Goal: Navigation & Orientation: Find specific page/section

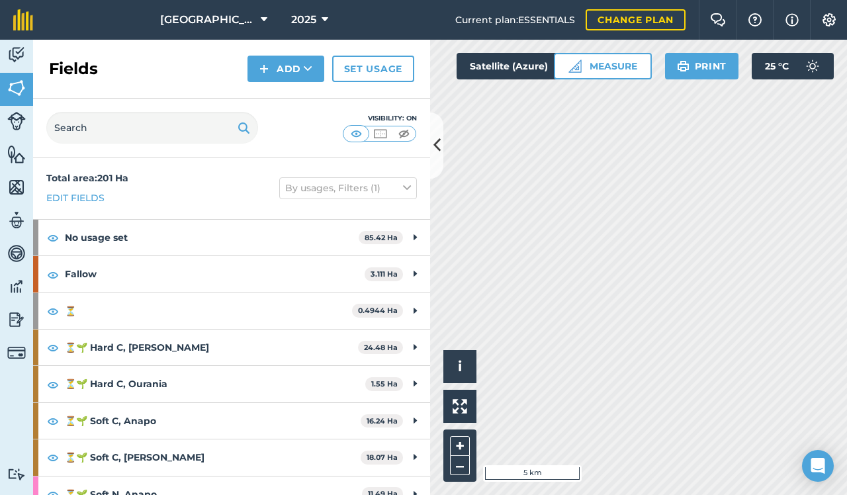
click at [18, 50] on img at bounding box center [16, 55] width 19 height 20
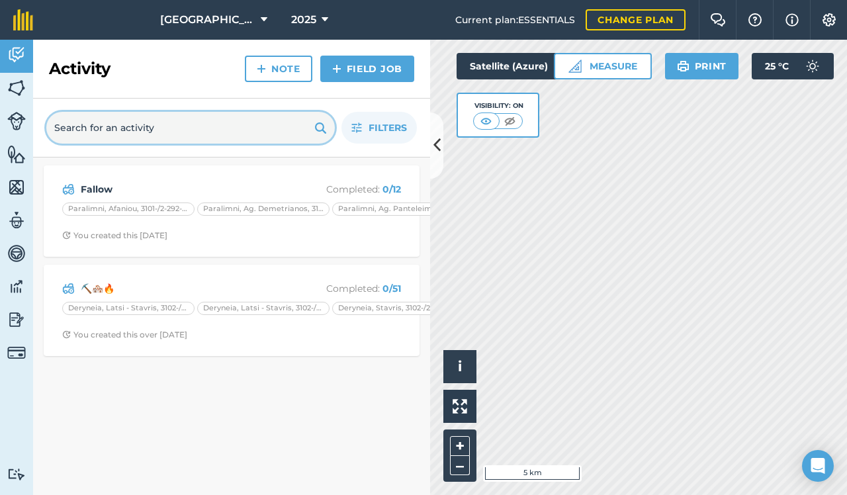
click at [118, 133] on input "text" at bounding box center [190, 128] width 288 height 32
click at [21, 85] on img at bounding box center [16, 88] width 19 height 20
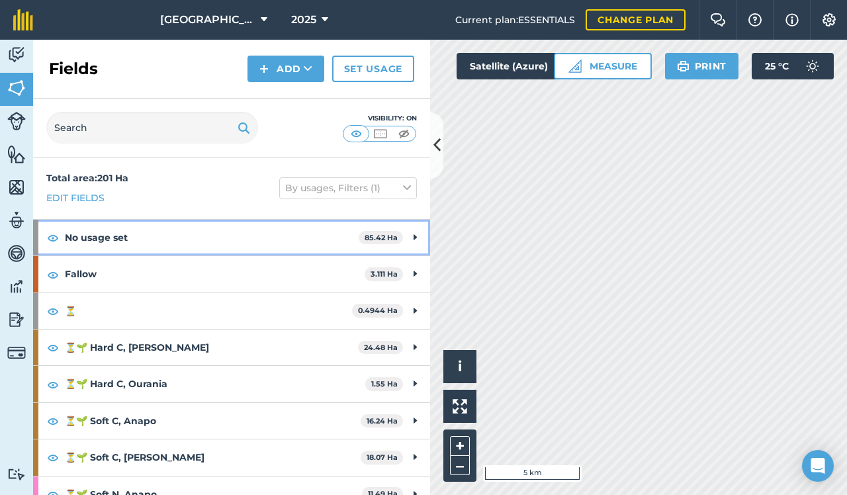
click at [73, 236] on strong "No usage set" at bounding box center [212, 238] width 294 height 36
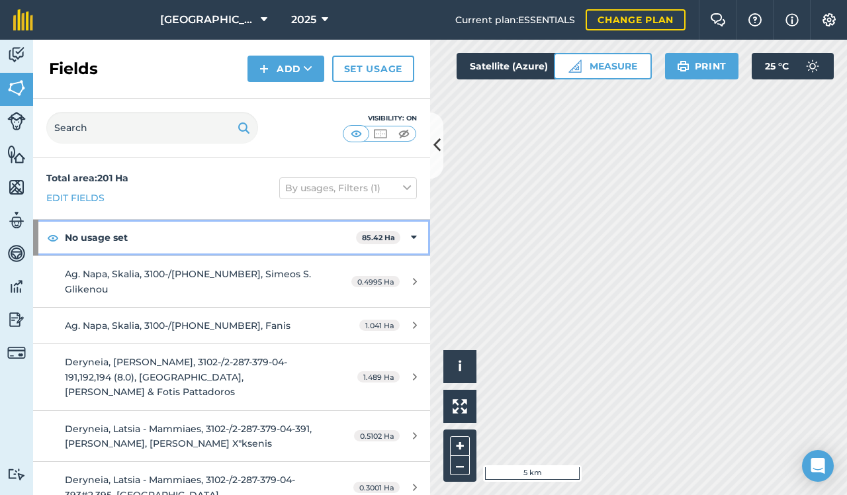
click at [408, 234] on div "No usage set 85.42 Ha" at bounding box center [231, 238] width 397 height 36
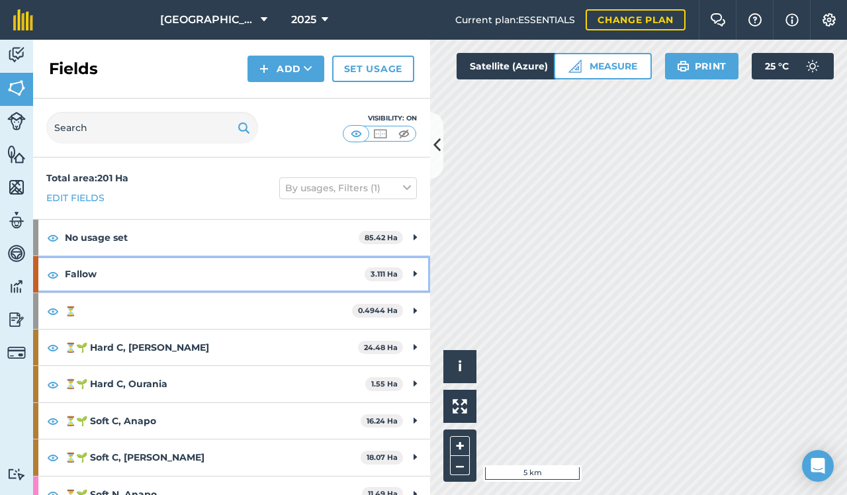
click at [347, 271] on strong "Fallow" at bounding box center [215, 274] width 300 height 36
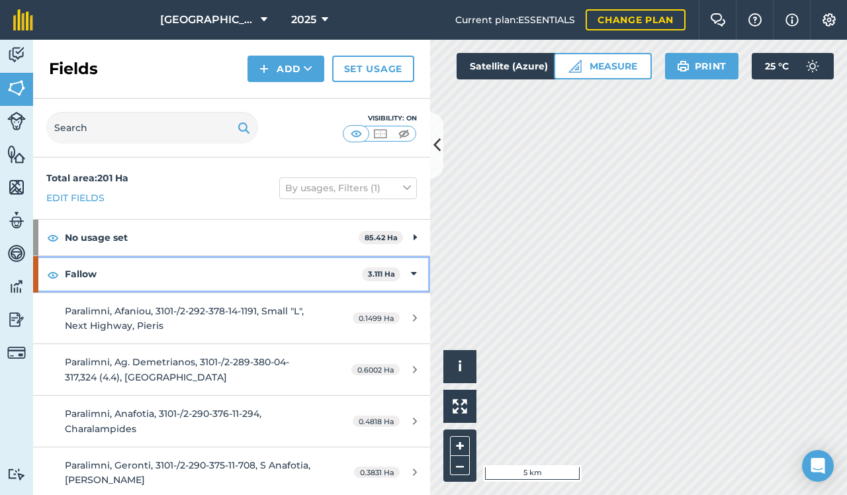
click at [347, 271] on strong "Fallow" at bounding box center [213, 274] width 297 height 36
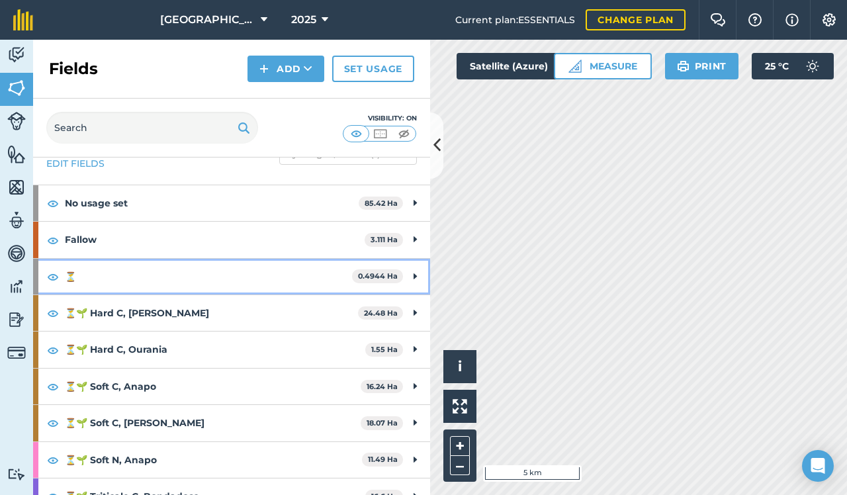
click at [197, 267] on strong "⏳" at bounding box center [208, 277] width 287 height 36
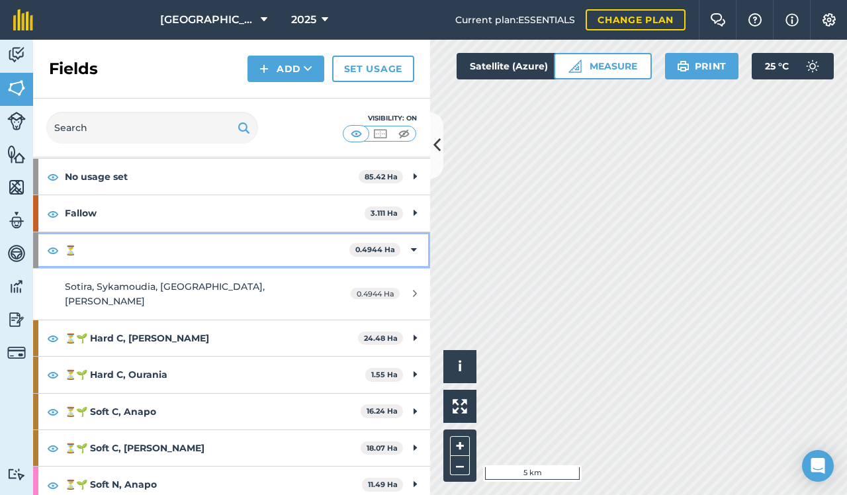
click at [183, 254] on strong "⏳" at bounding box center [207, 250] width 284 height 36
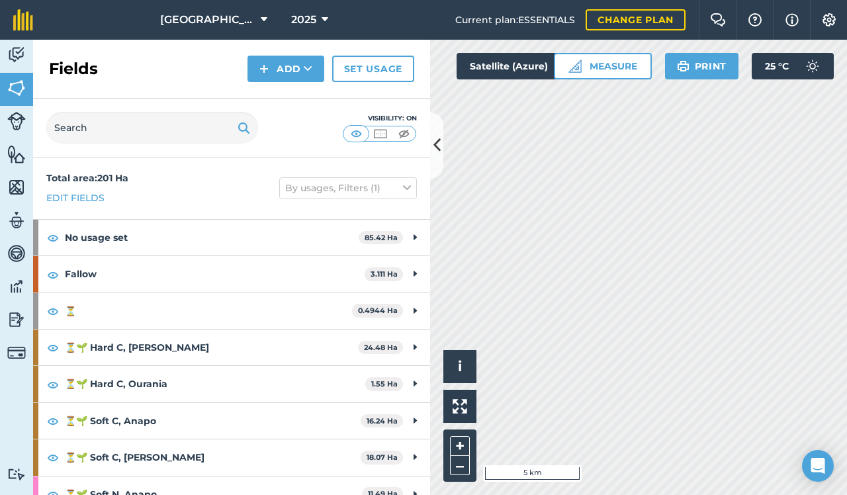
click at [17, 44] on link "Activity" at bounding box center [16, 56] width 33 height 33
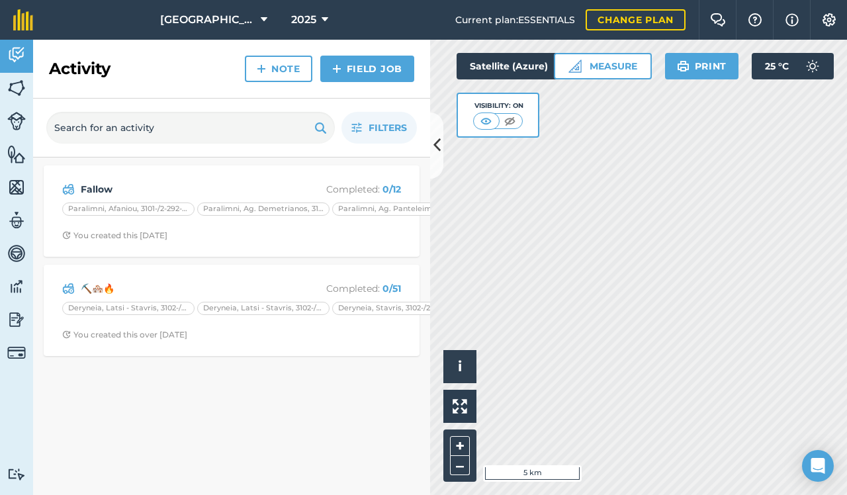
click at [21, 95] on img at bounding box center [16, 88] width 19 height 20
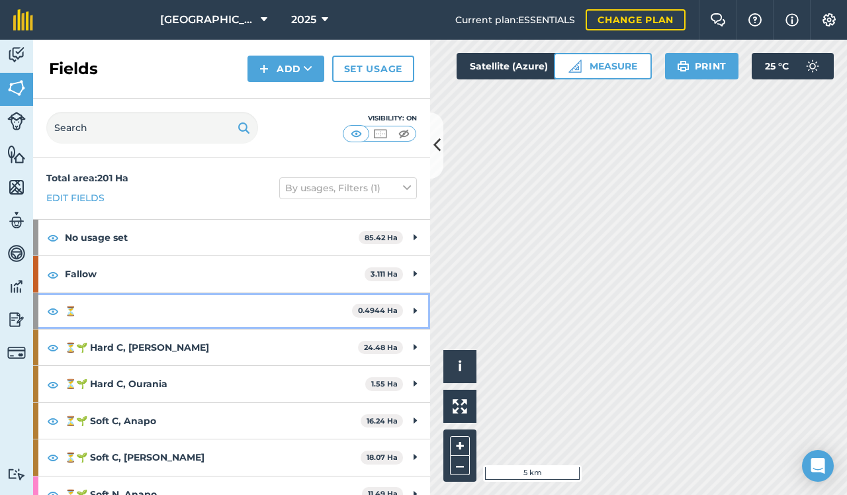
click at [141, 308] on strong "⏳" at bounding box center [208, 311] width 287 height 36
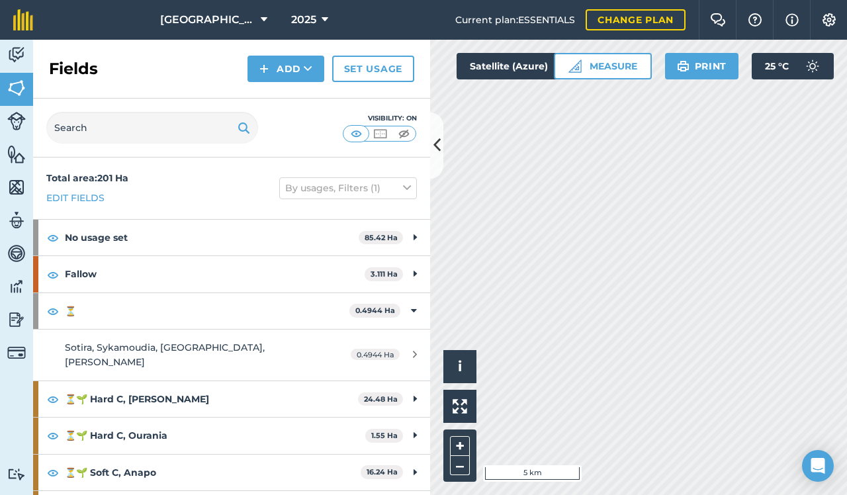
click at [120, 355] on link "Sotira, Sykamoudia, [GEOGRAPHIC_DATA], [PERSON_NAME] 0.4944 Ha" at bounding box center [231, 354] width 397 height 51
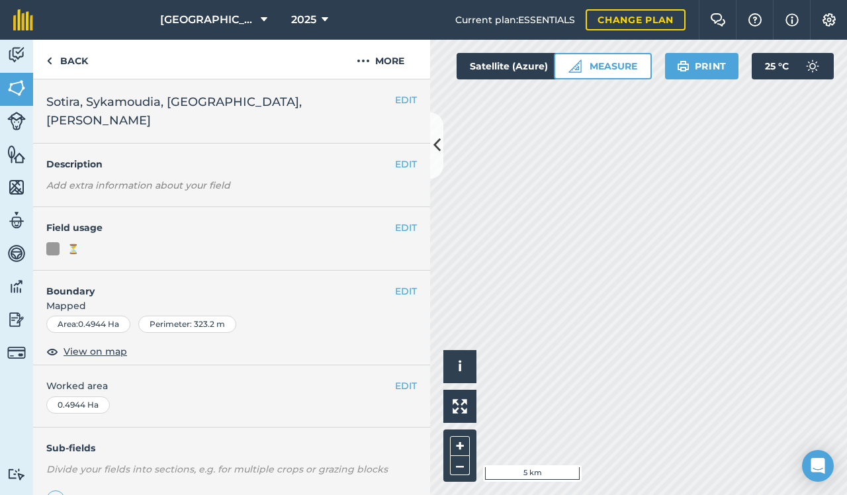
click at [97, 344] on span "View on map" at bounding box center [96, 351] width 64 height 15
click at [15, 68] on link "Activity" at bounding box center [16, 56] width 33 height 33
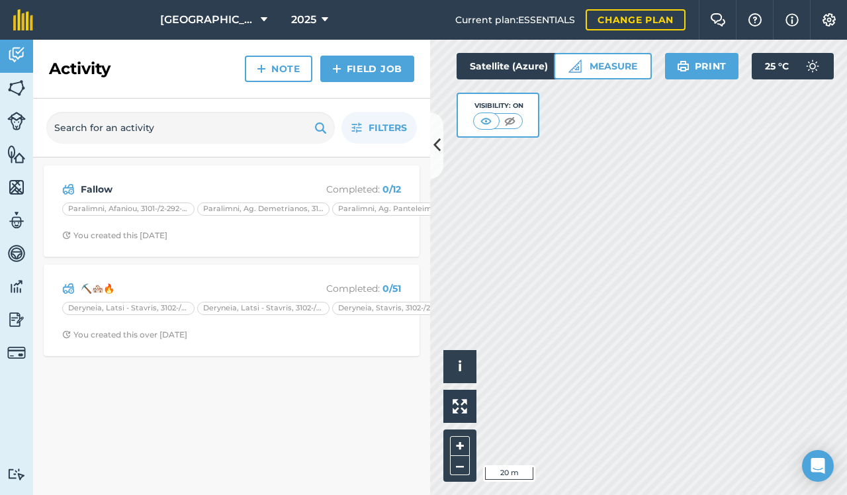
click at [19, 83] on img at bounding box center [16, 88] width 19 height 20
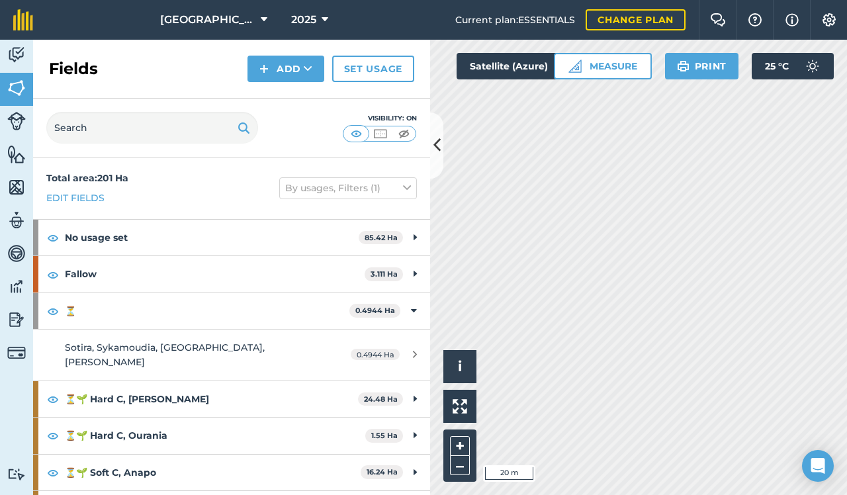
click at [18, 51] on img at bounding box center [16, 55] width 19 height 20
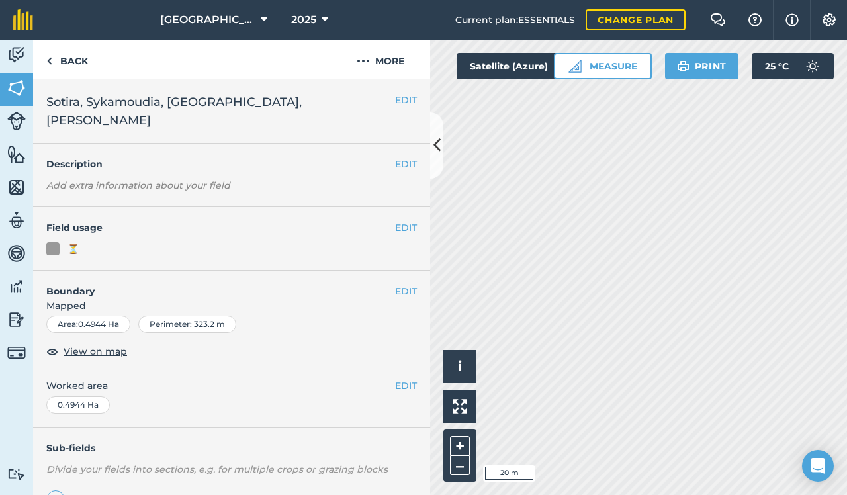
click at [17, 55] on img at bounding box center [16, 55] width 19 height 20
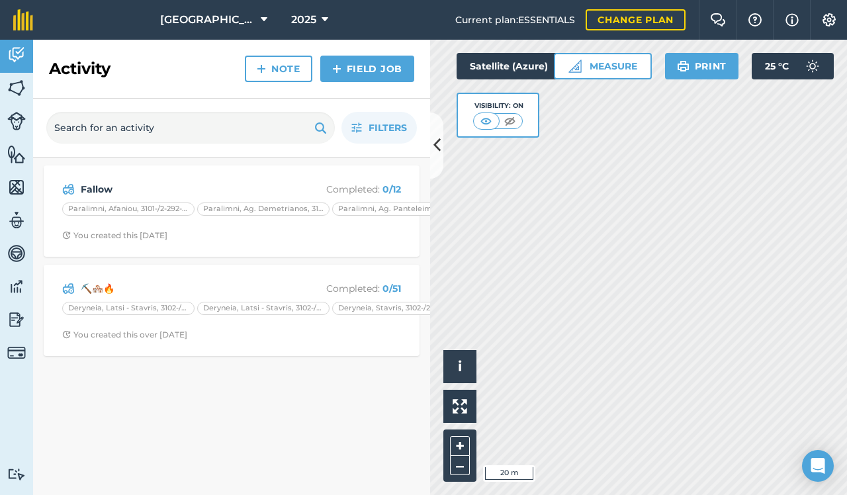
click at [6, 80] on link "Fields" at bounding box center [16, 89] width 33 height 33
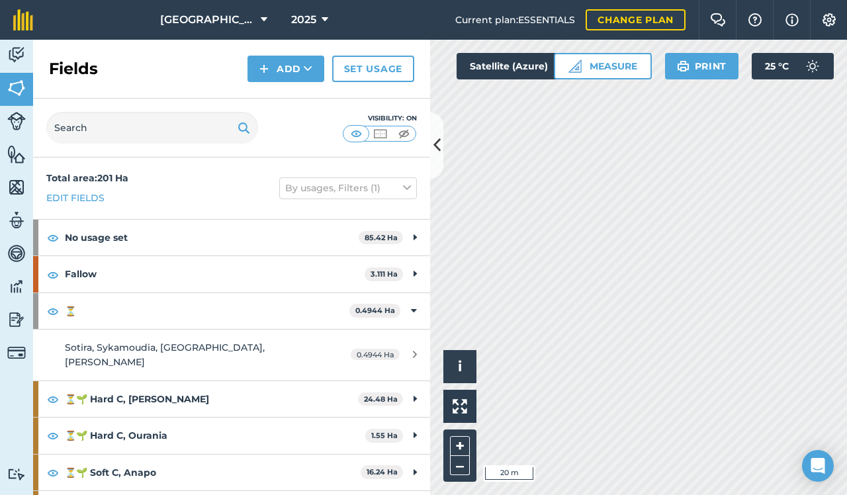
click at [15, 110] on link "Livestock" at bounding box center [16, 122] width 33 height 33
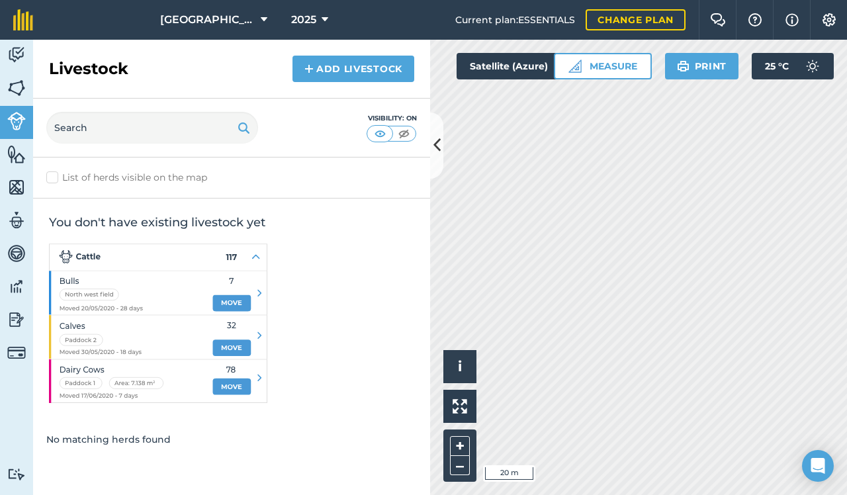
click at [15, 60] on img at bounding box center [16, 55] width 19 height 20
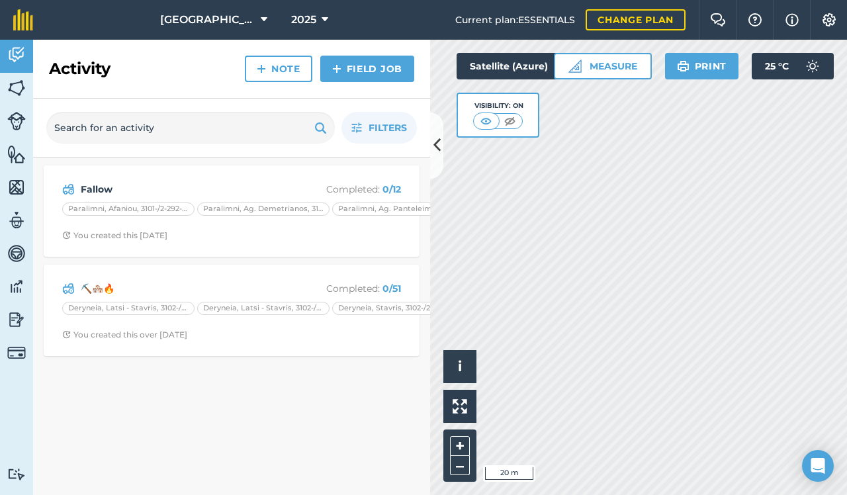
click at [19, 83] on img at bounding box center [16, 88] width 19 height 20
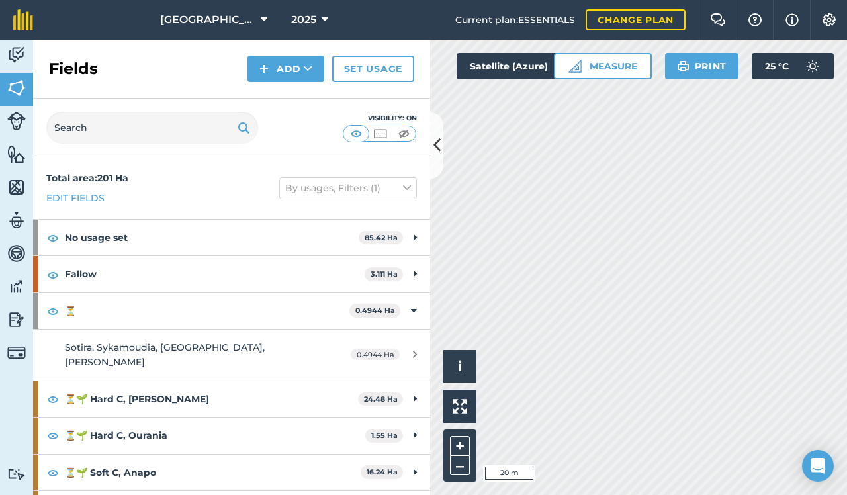
click at [16, 51] on img at bounding box center [16, 55] width 19 height 20
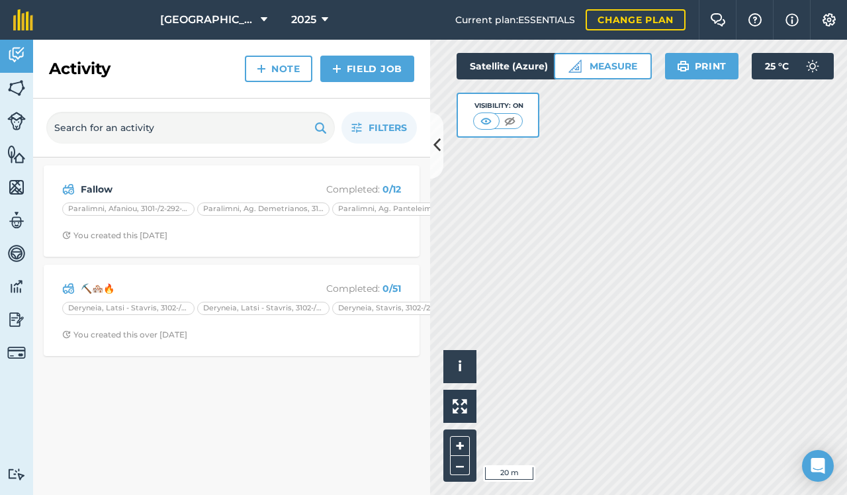
click at [17, 86] on img at bounding box center [16, 88] width 19 height 20
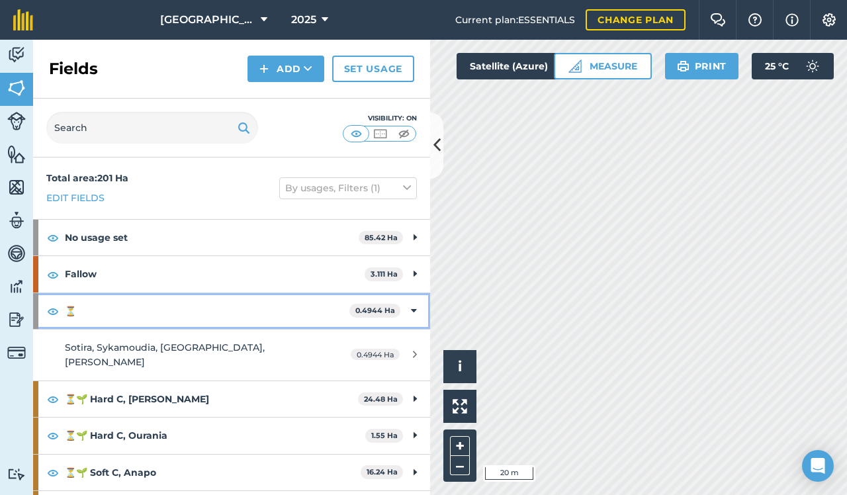
click at [417, 308] on div "⏳ 0.4944 Ha" at bounding box center [231, 311] width 397 height 36
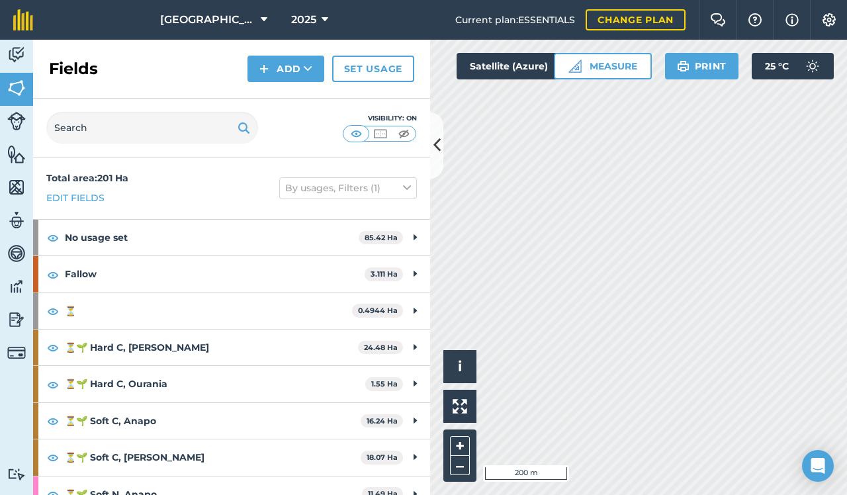
click at [16, 53] on img at bounding box center [16, 55] width 19 height 20
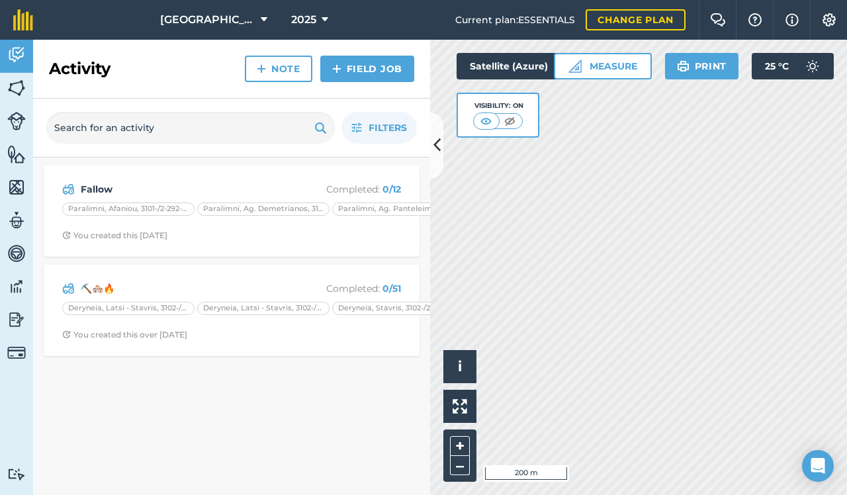
click at [13, 72] on link "Activity" at bounding box center [16, 56] width 33 height 33
click at [11, 87] on img at bounding box center [16, 88] width 19 height 20
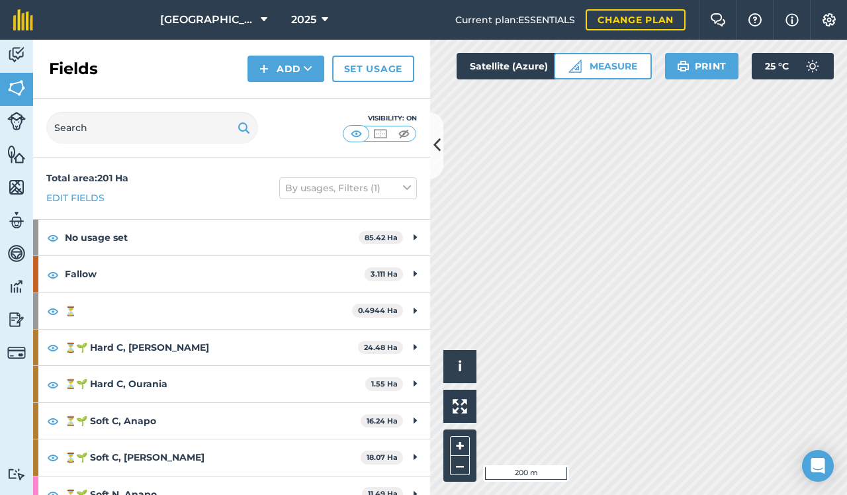
click at [830, 21] on img at bounding box center [829, 19] width 16 height 13
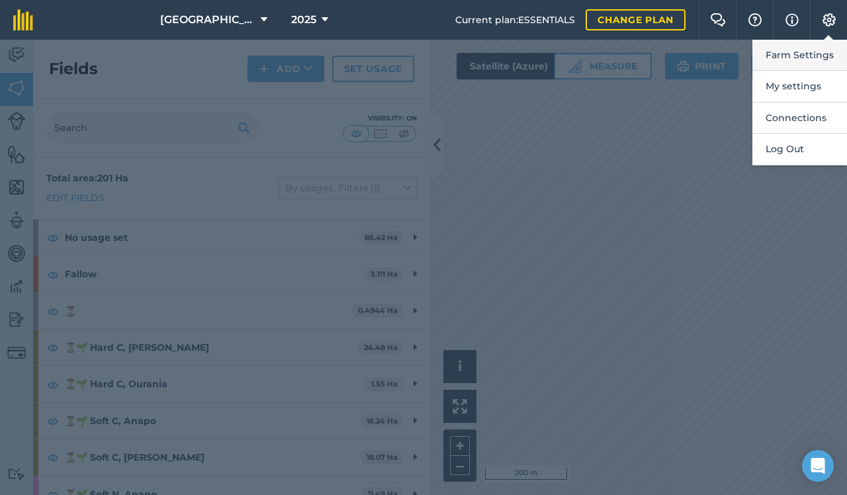
click at [799, 62] on button "Farm Settings" at bounding box center [799, 55] width 95 height 31
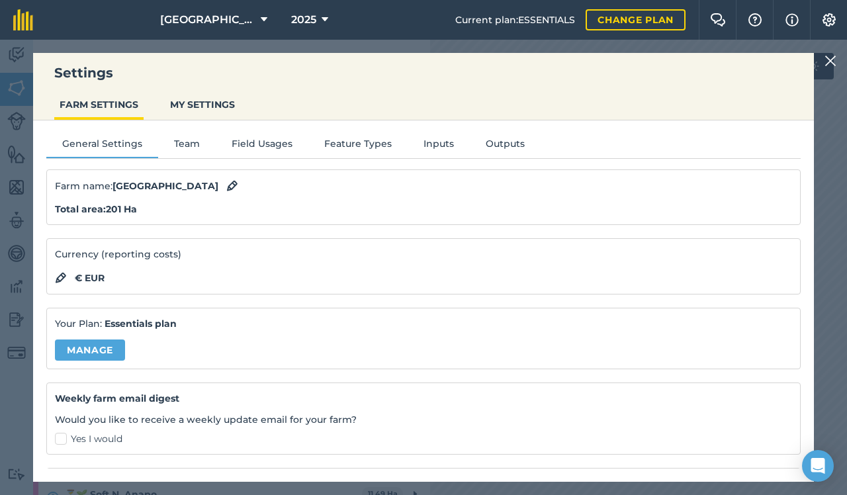
click at [272, 140] on button "Field Usages" at bounding box center [262, 146] width 93 height 20
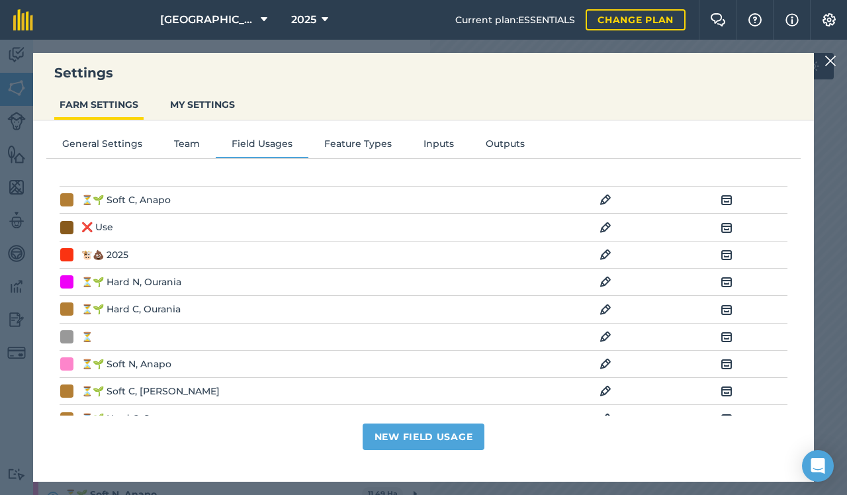
scroll to position [96, 0]
click at [831, 61] on img at bounding box center [830, 61] width 12 height 16
